Goal: Task Accomplishment & Management: Manage account settings

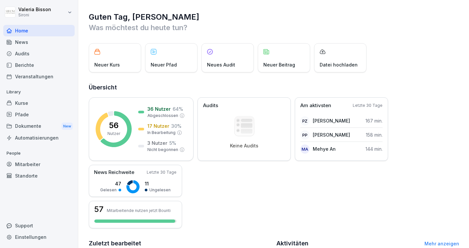
click at [24, 166] on div "Mitarbeiter" at bounding box center [38, 163] width 71 height 11
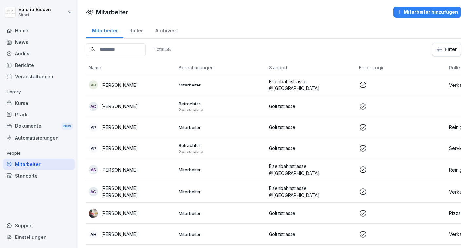
click at [113, 50] on input at bounding box center [116, 49] width 60 height 13
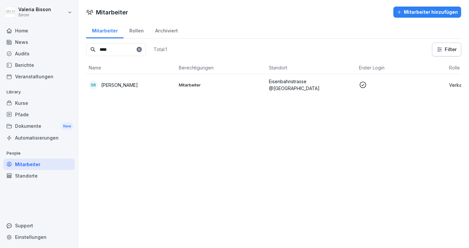
type input "****"
click at [132, 80] on div "SR [PERSON_NAME]" at bounding box center [131, 84] width 85 height 9
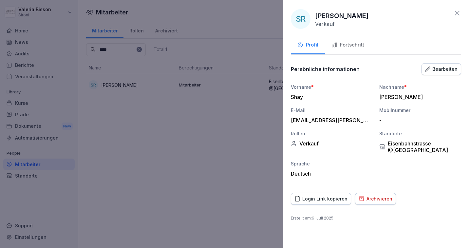
click at [390, 24] on div "SR [PERSON_NAME] Verkauf" at bounding box center [376, 19] width 170 height 20
click at [361, 170] on div "Deutsch" at bounding box center [332, 173] width 82 height 7
click at [437, 71] on div "Bearbeiten" at bounding box center [441, 68] width 32 height 7
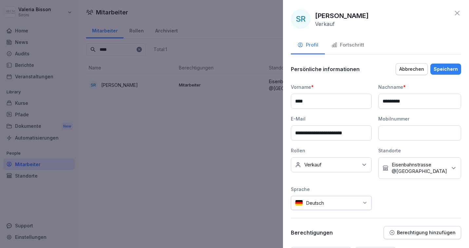
scroll to position [36, 0]
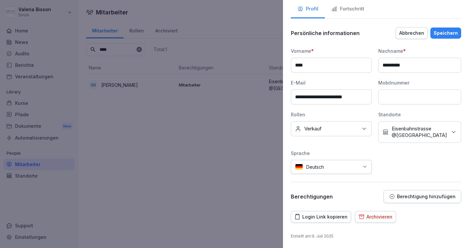
click at [241, 63] on div at bounding box center [234, 124] width 469 height 248
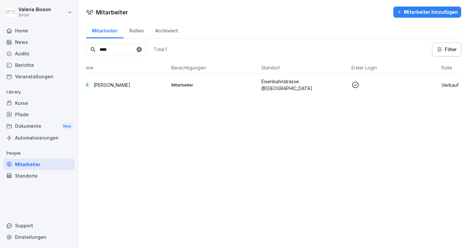
scroll to position [0, 0]
click at [95, 81] on div "SR" at bounding box center [93, 84] width 9 height 9
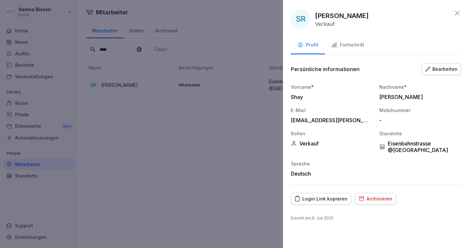
click at [365, 25] on div "[PERSON_NAME] Verkauf" at bounding box center [342, 19] width 54 height 16
click at [364, 196] on div "Archivieren" at bounding box center [375, 198] width 34 height 7
click at [170, 165] on div at bounding box center [234, 124] width 469 height 248
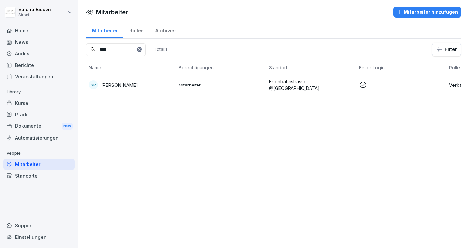
click at [194, 13] on div "Mitarbeiter Mitarbeiter hinzufügen" at bounding box center [273, 12] width 390 height 11
